Goal: Check status: Check status

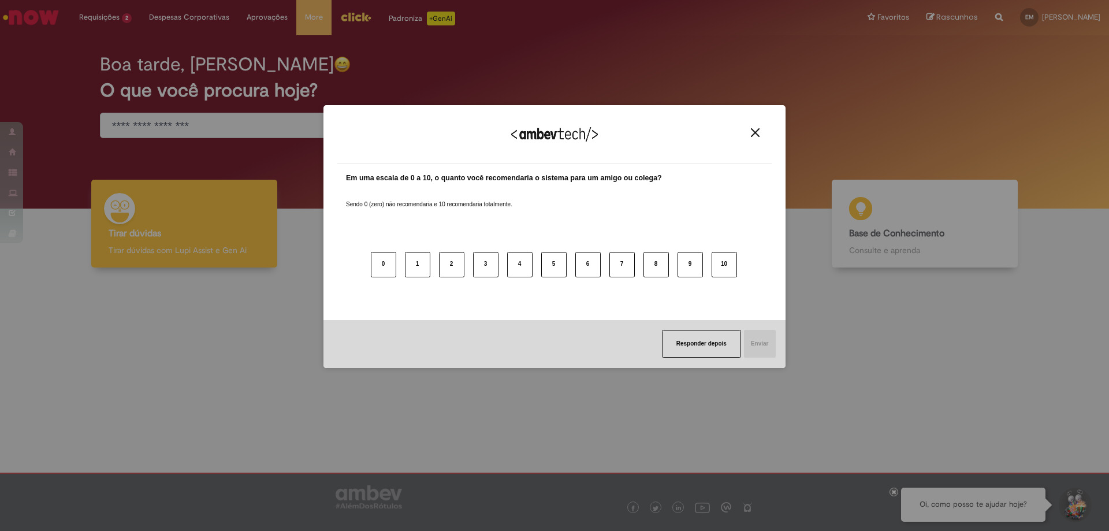
click at [756, 128] on img "Close" at bounding box center [755, 132] width 9 height 9
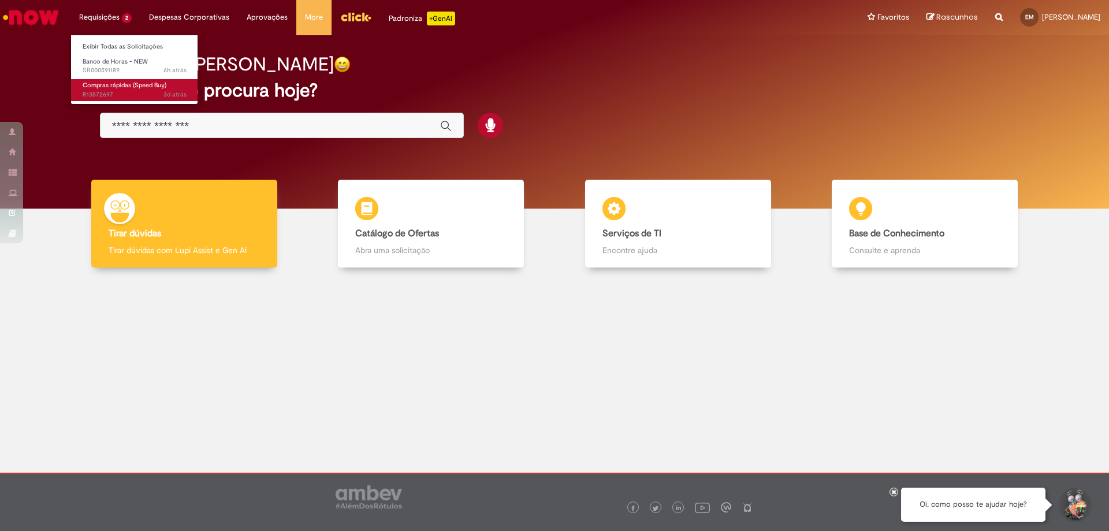
click at [103, 90] on span "3d atrás 3 dias atrás R13572697" at bounding box center [135, 94] width 104 height 9
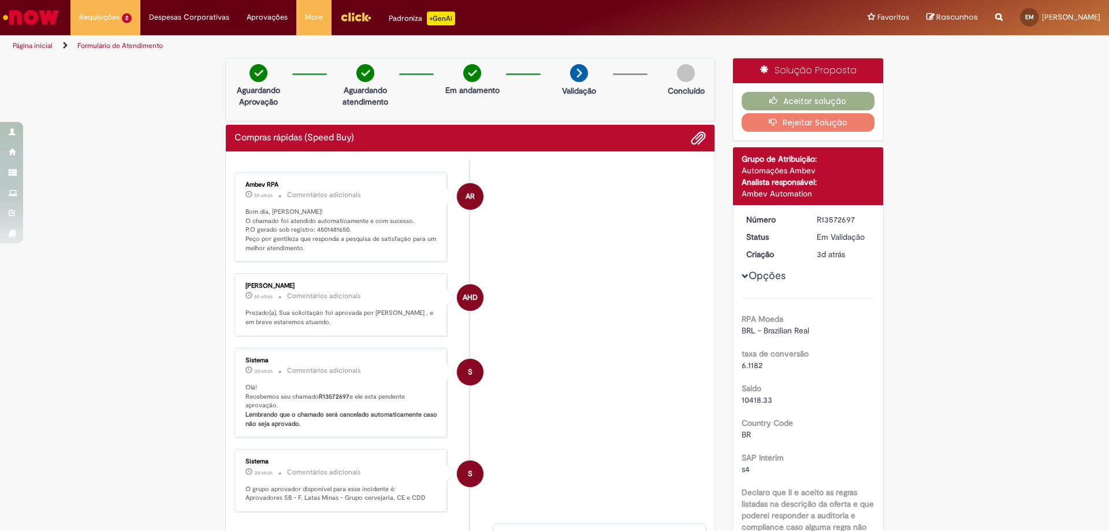
click at [319, 225] on p "Bom dia, [PERSON_NAME]! O chamado foi atendido automaticamente e com sucesso. P…" at bounding box center [341, 230] width 192 height 46
click at [319, 232] on p "Bom dia, [PERSON_NAME]! O chamado foi atendido automaticamente e com sucesso. P…" at bounding box center [341, 230] width 192 height 46
copy p "4501481650"
